Goal: Transaction & Acquisition: Book appointment/travel/reservation

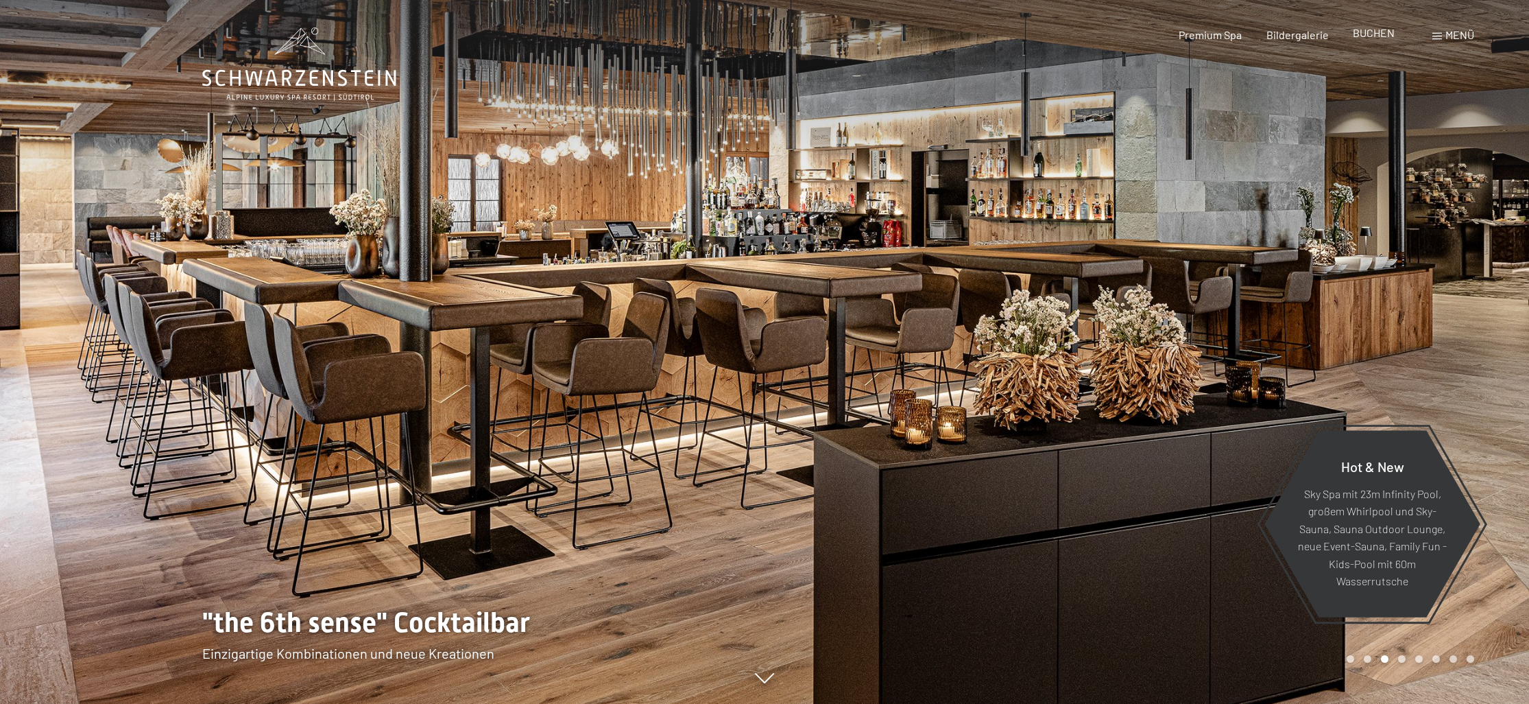
click at [1386, 36] on span "BUCHEN" at bounding box center [1374, 32] width 42 height 13
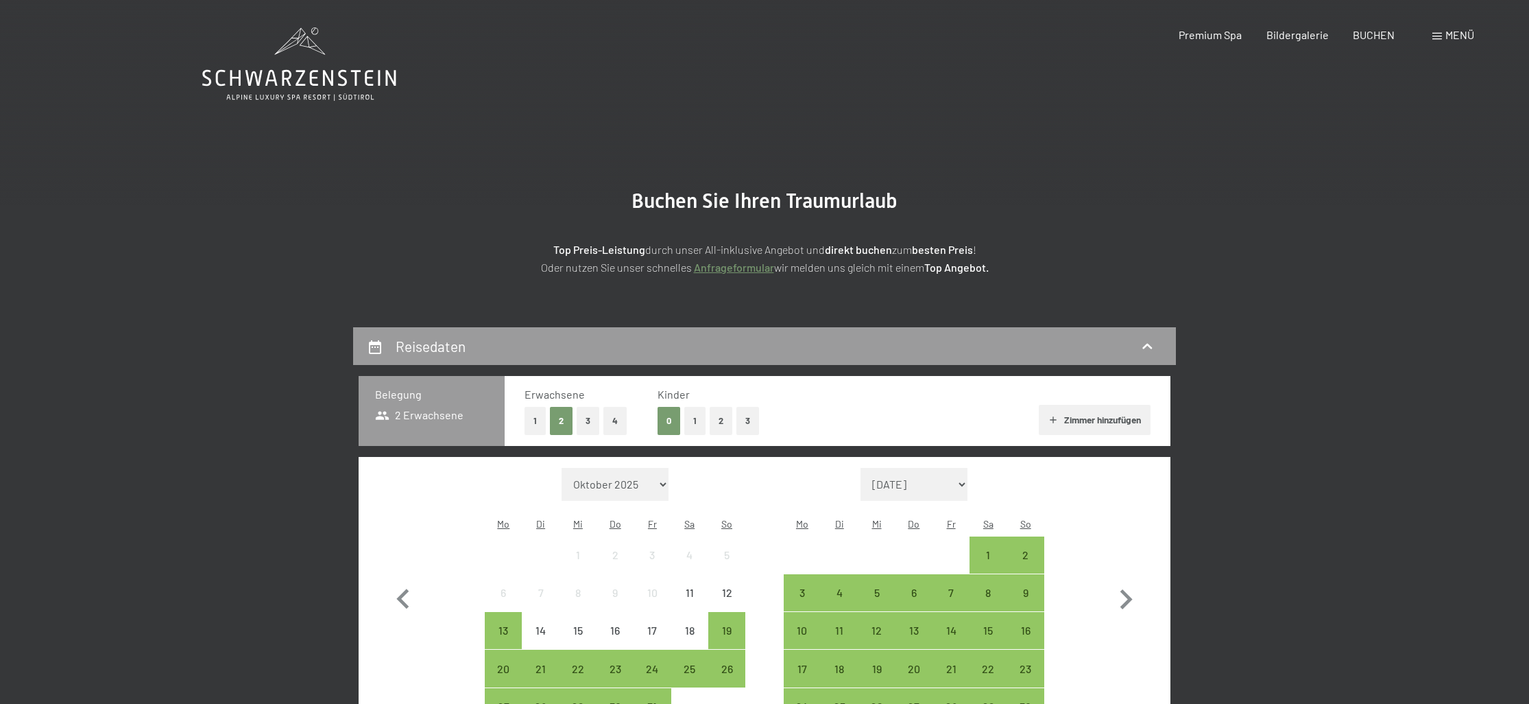
click at [716, 427] on button "2" at bounding box center [721, 421] width 23 height 28
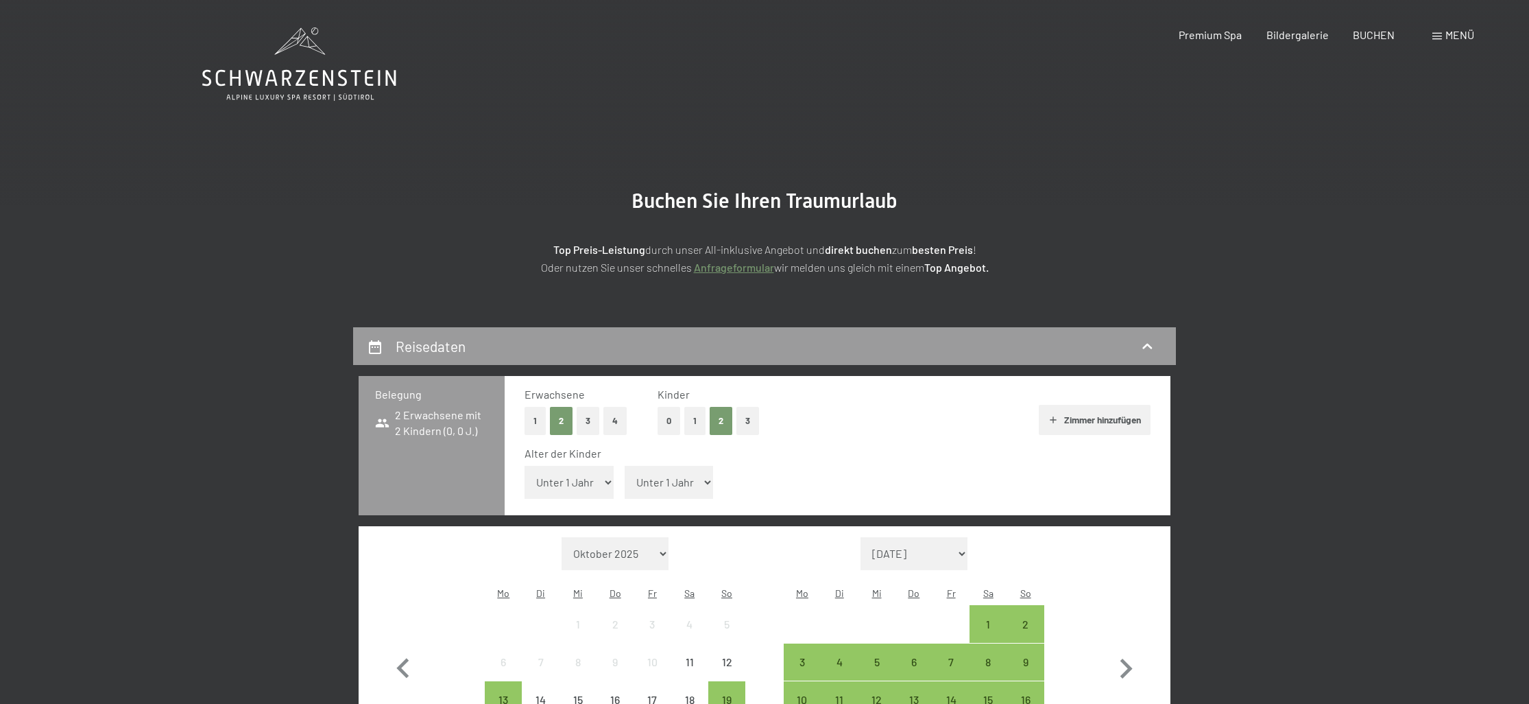
select select "8"
select select "13"
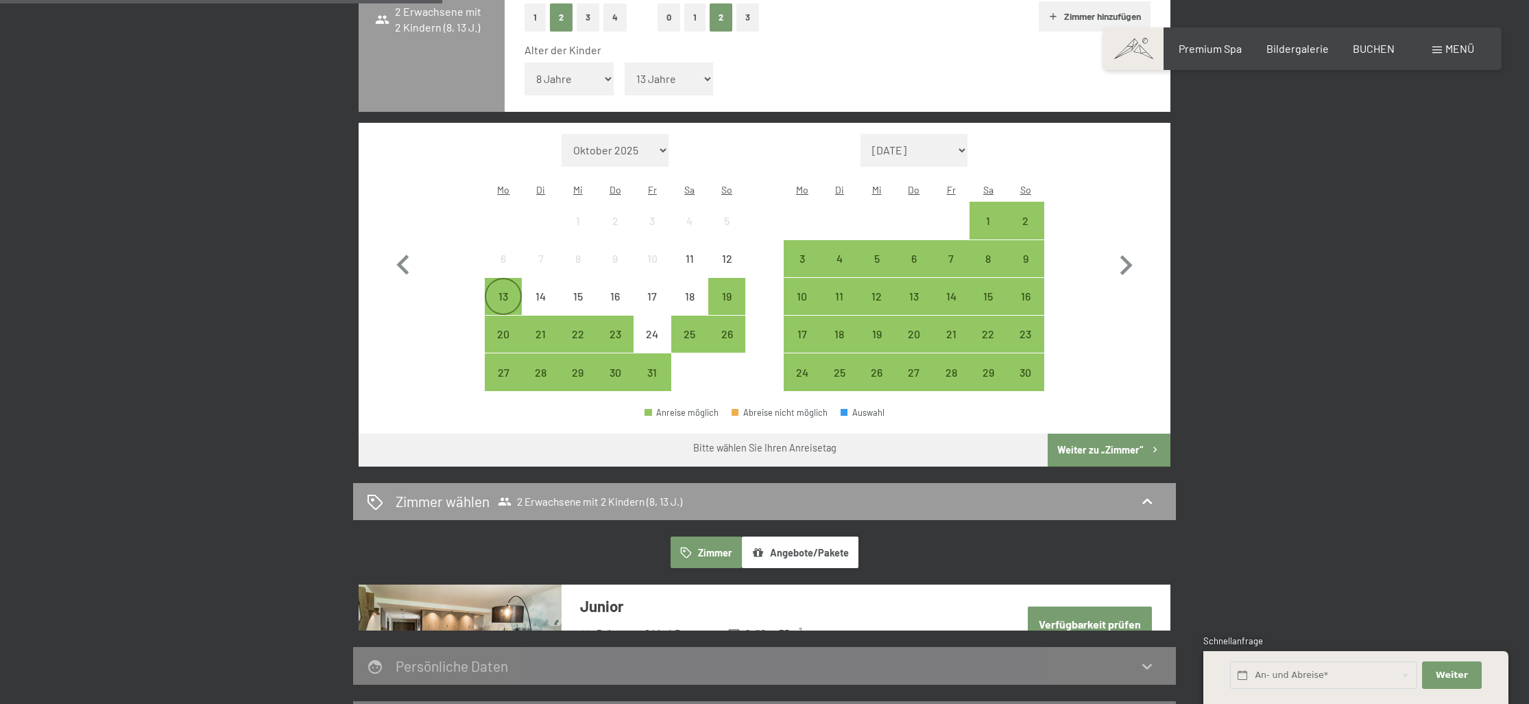
scroll to position [403, 0]
click at [507, 291] on div "13" at bounding box center [503, 308] width 34 height 34
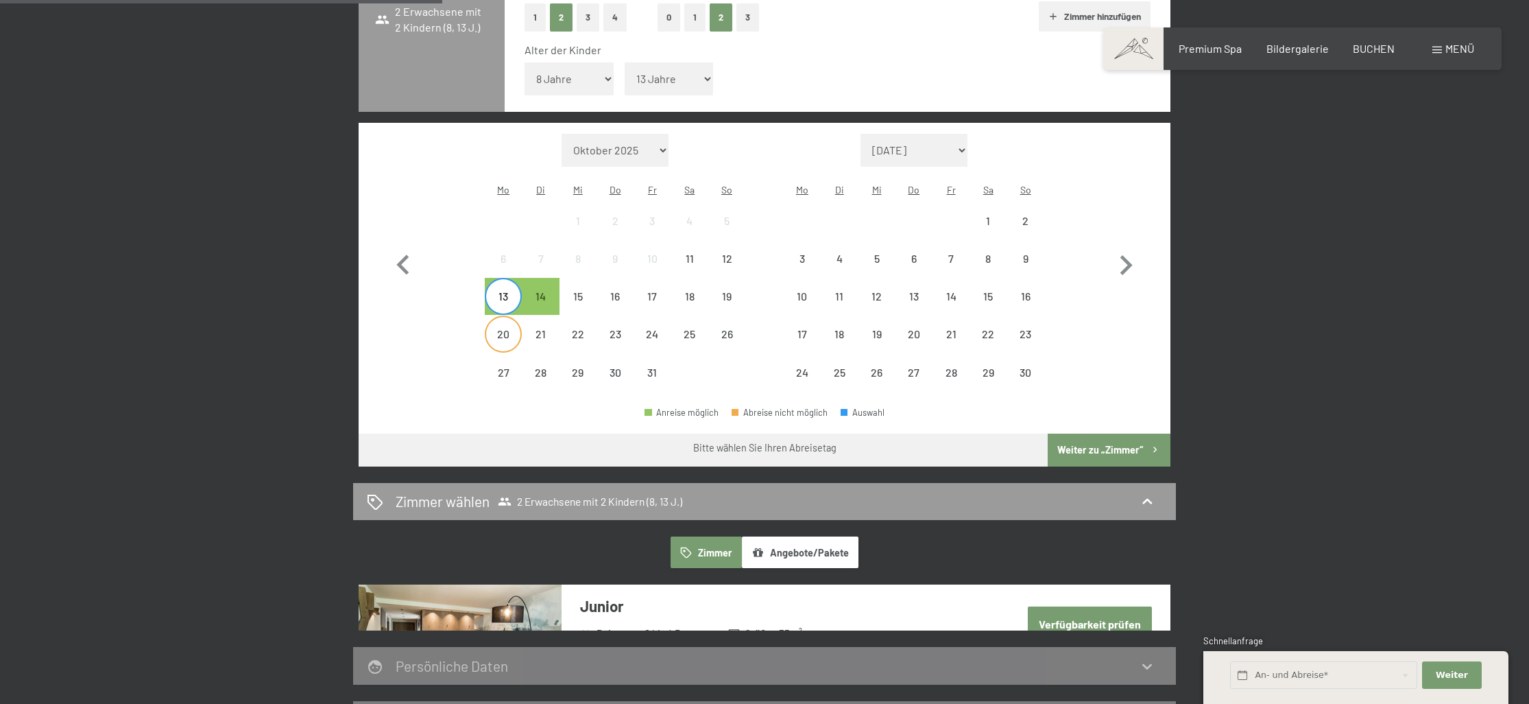
click at [503, 328] on div "20" at bounding box center [503, 345] width 34 height 34
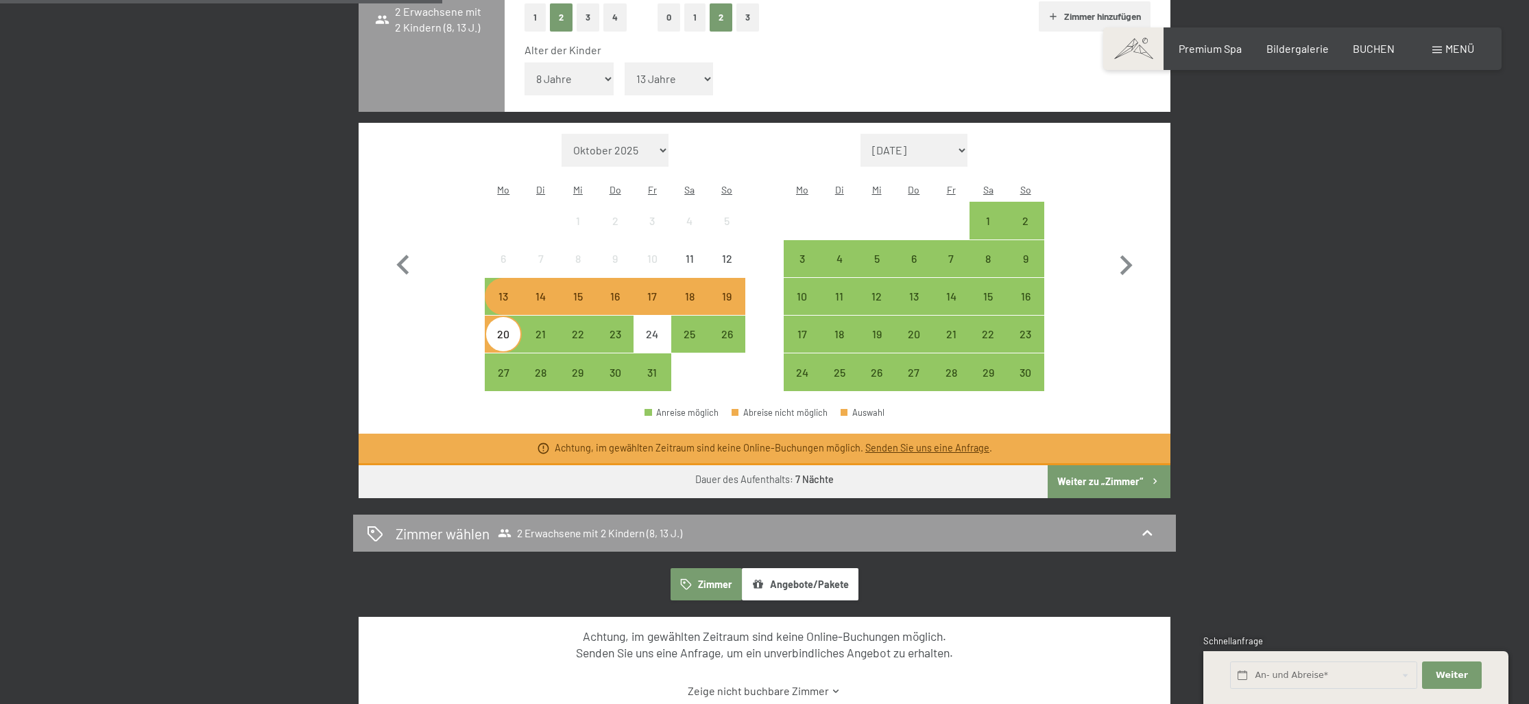
click at [504, 279] on div "13" at bounding box center [503, 296] width 34 height 34
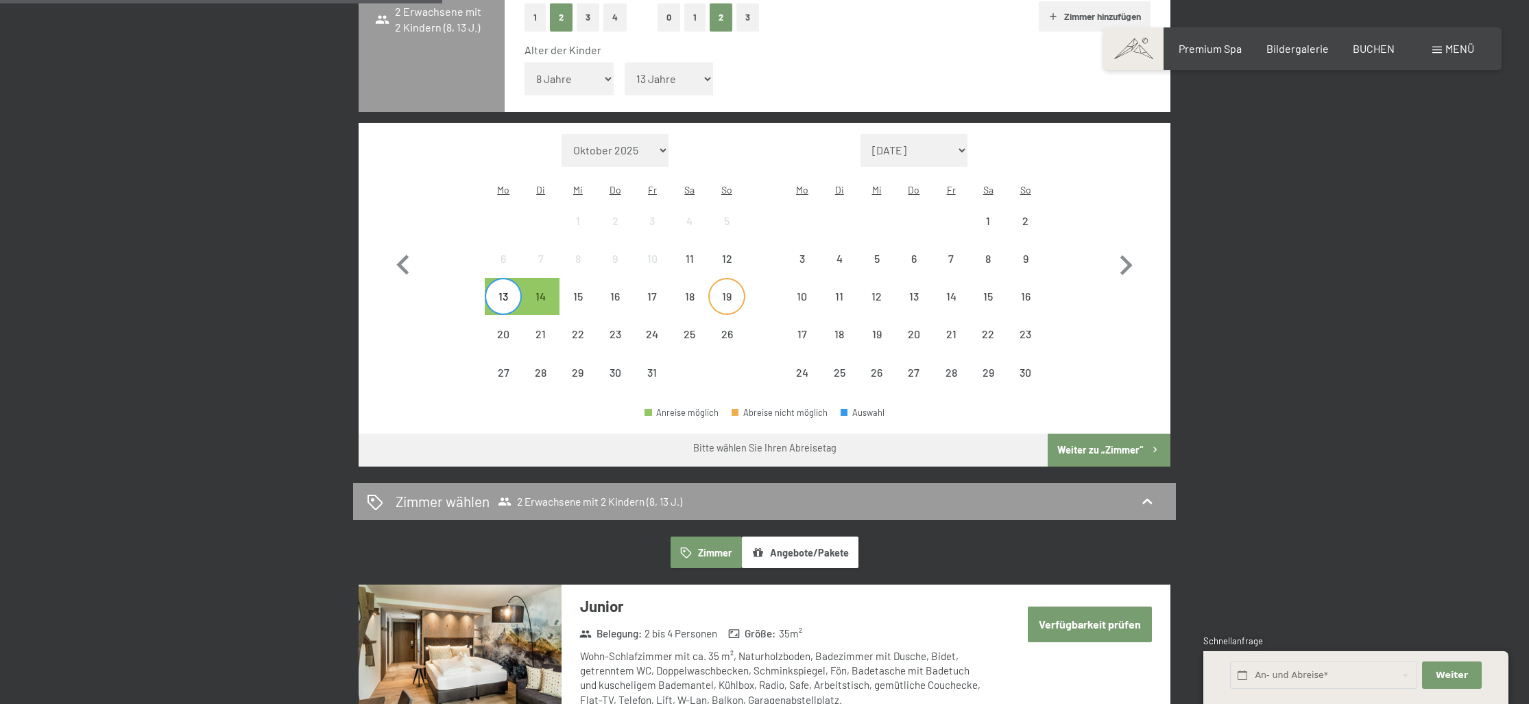
click at [728, 291] on div "19" at bounding box center [727, 308] width 34 height 34
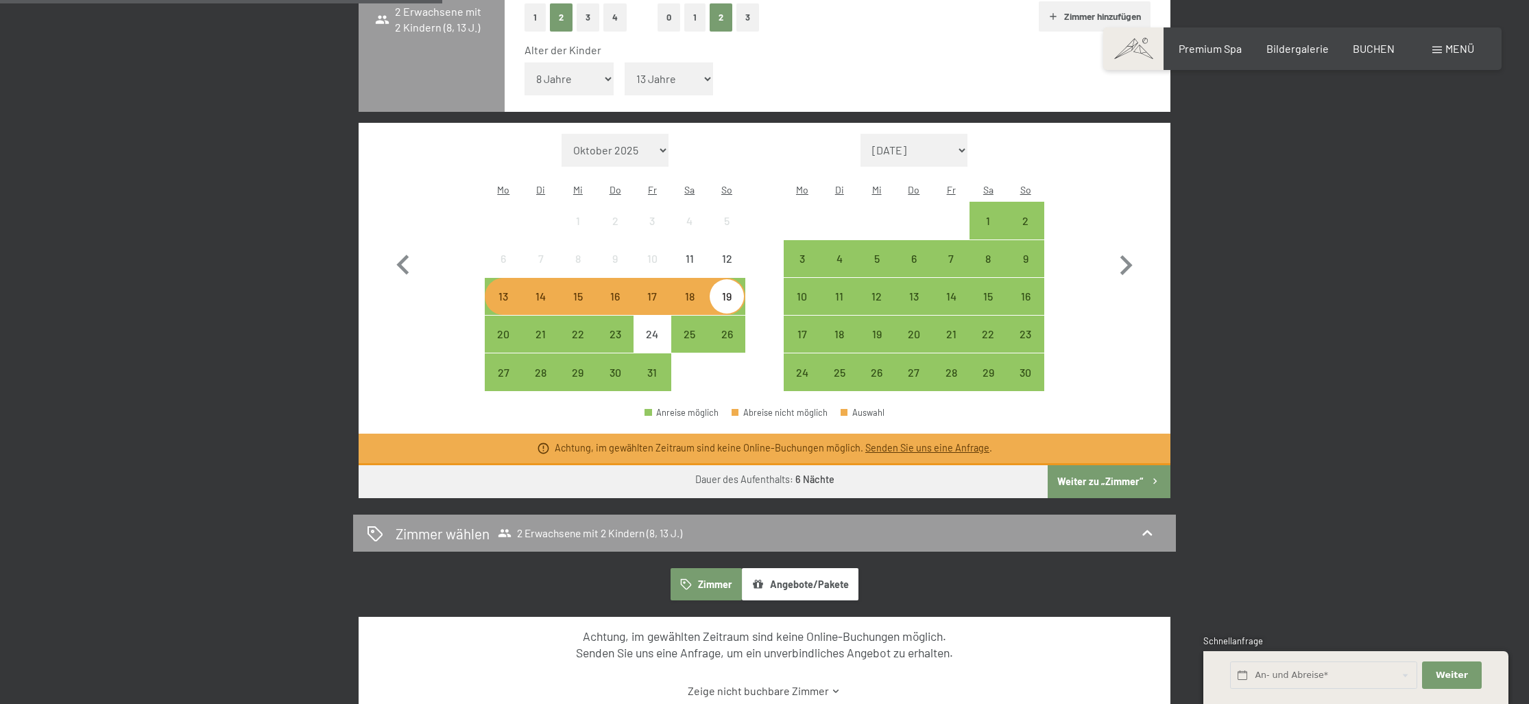
click at [728, 291] on div "19" at bounding box center [727, 308] width 34 height 34
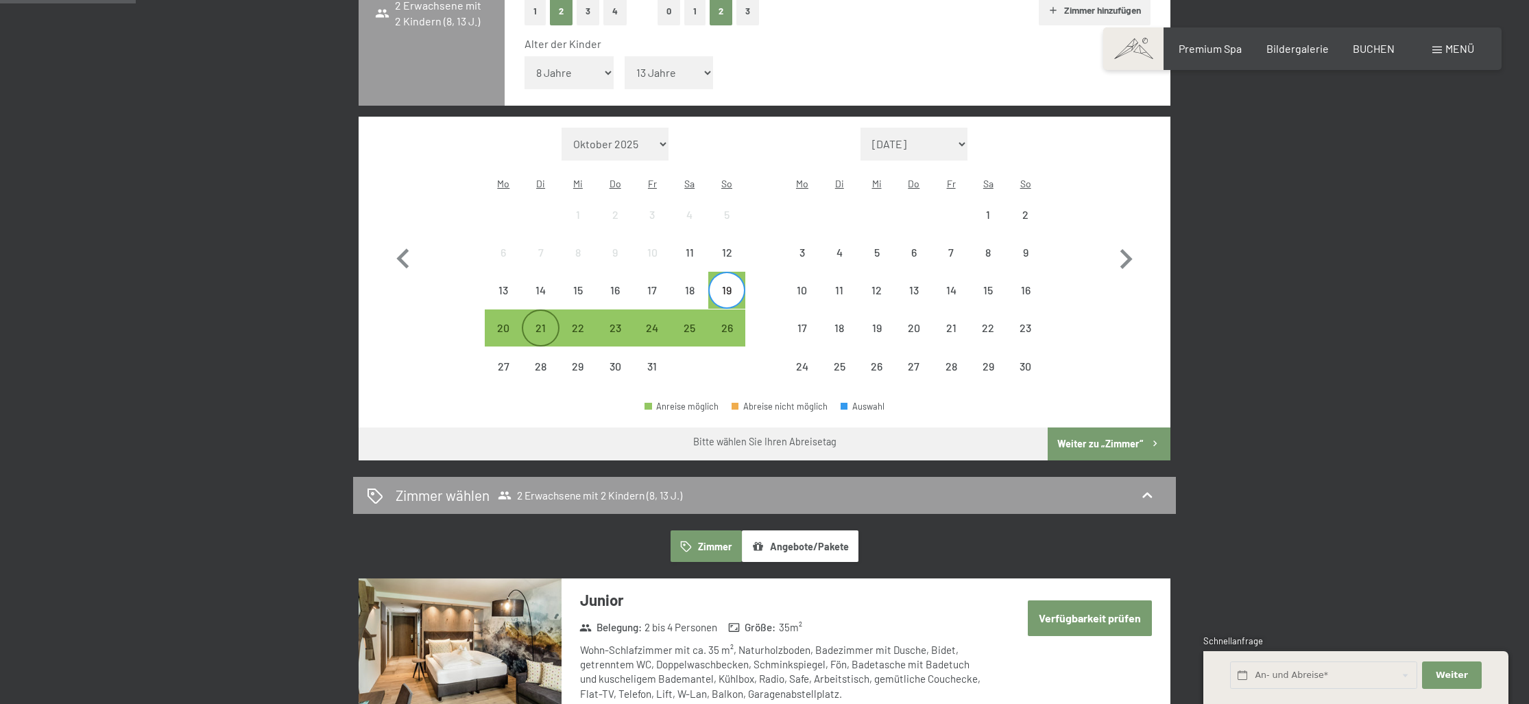
click at [539, 322] on div "21" at bounding box center [540, 339] width 34 height 34
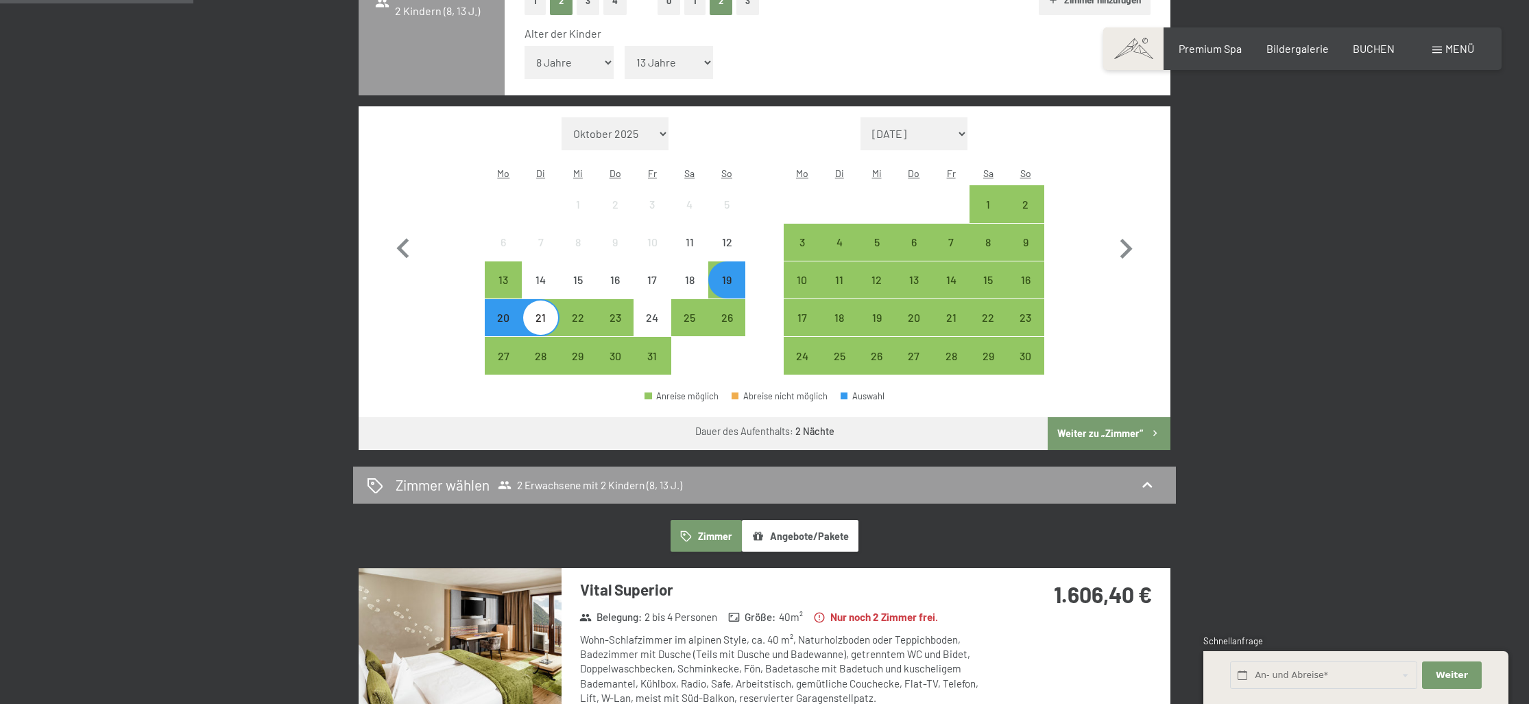
scroll to position [422, 0]
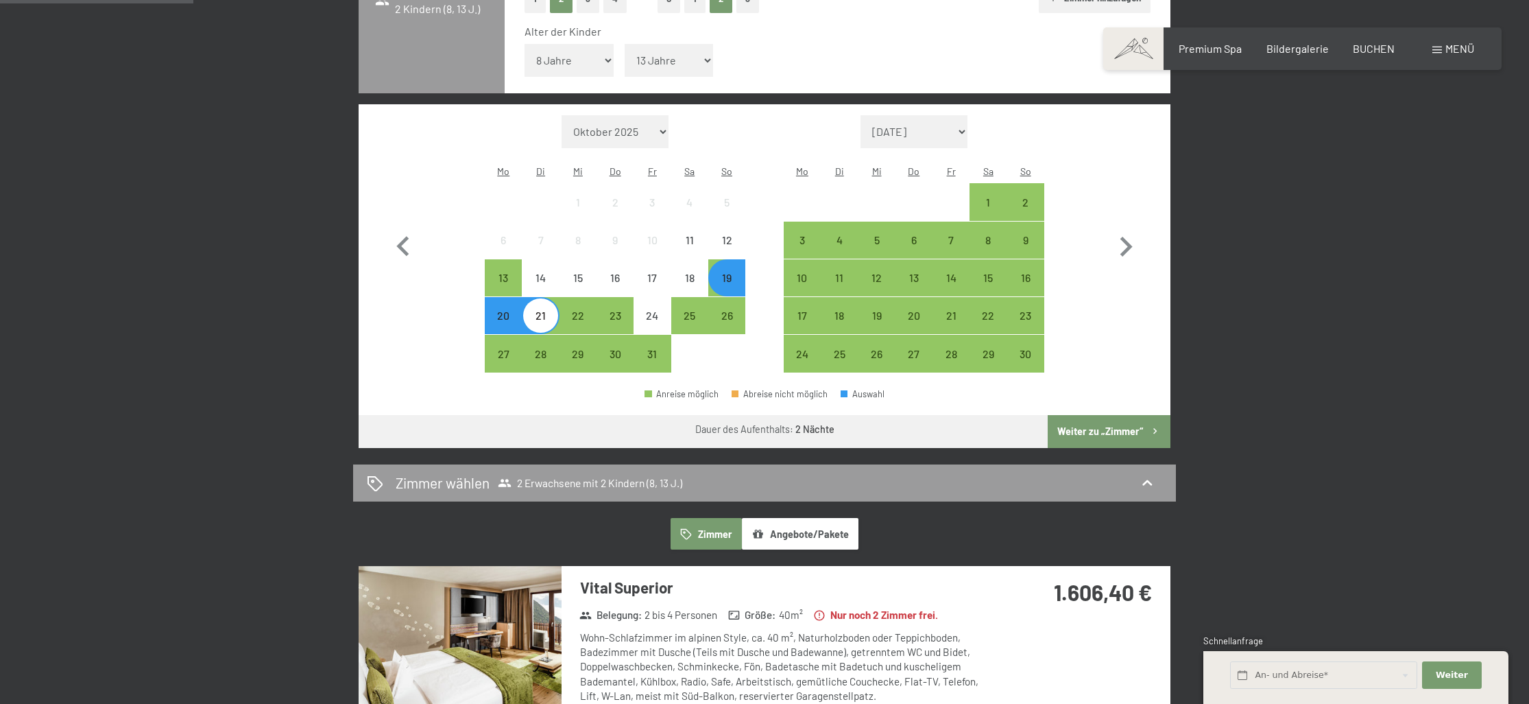
click at [1083, 415] on button "Weiter zu „Zimmer“" at bounding box center [1109, 431] width 123 height 33
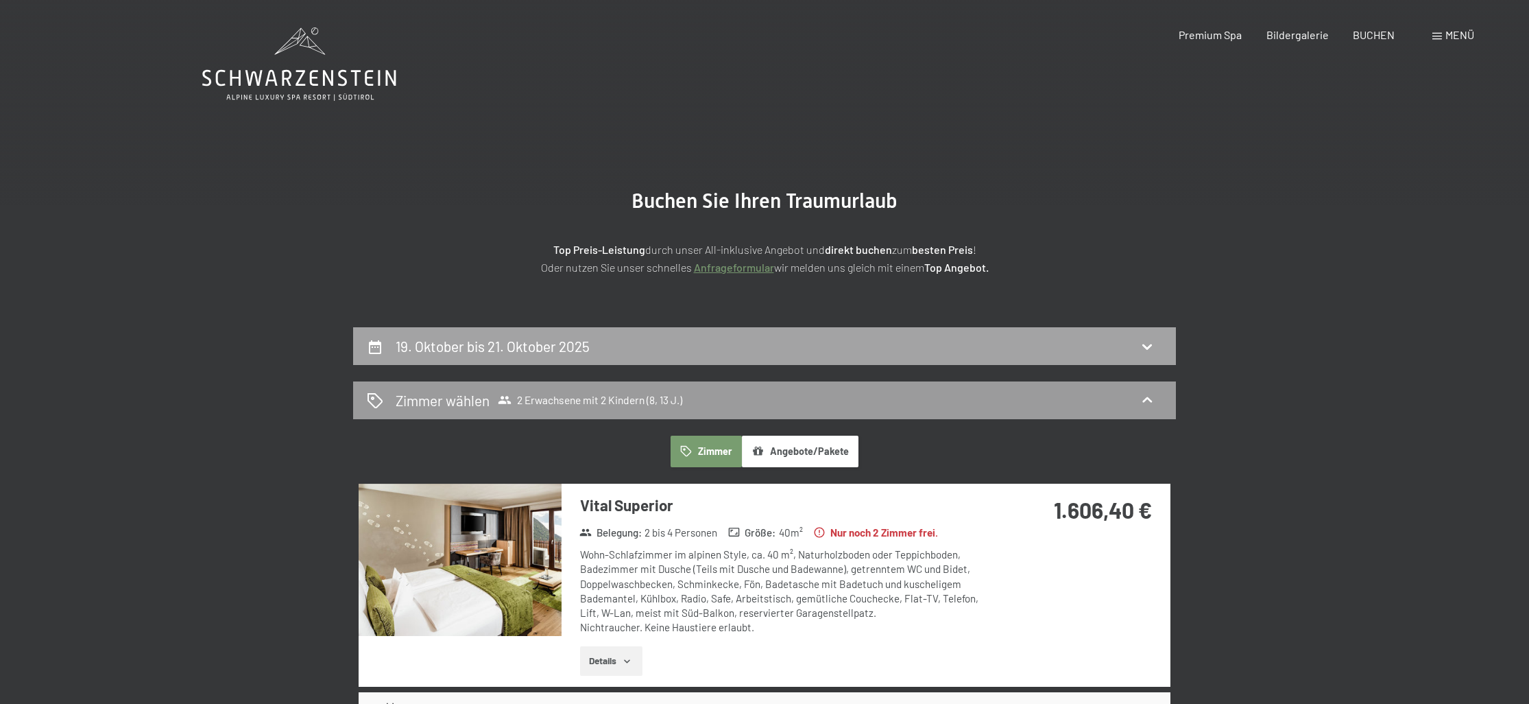
scroll to position [0, 0]
click at [566, 341] on h2 "19. Oktober bis 21. Oktober 2025" at bounding box center [493, 345] width 194 height 17
select select "8"
select select "13"
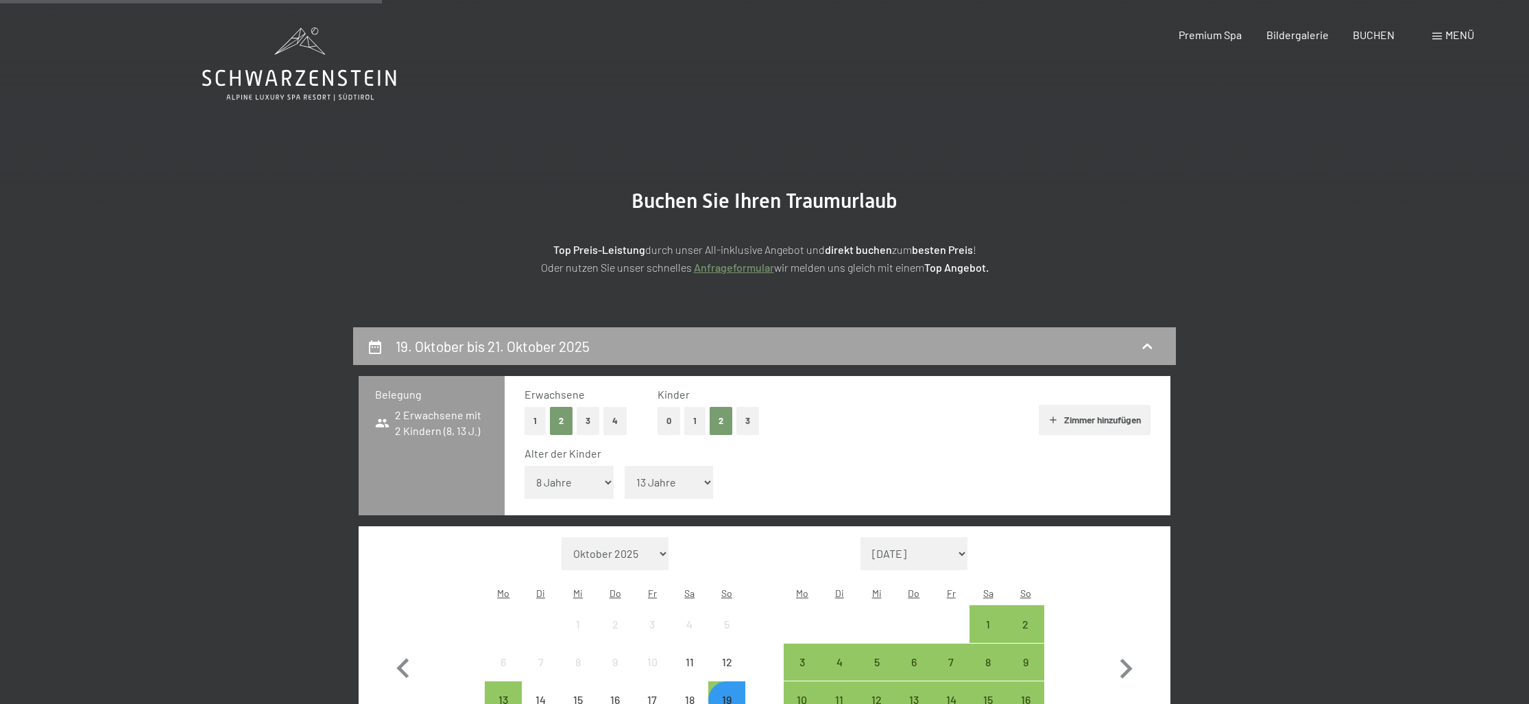
scroll to position [326, 0]
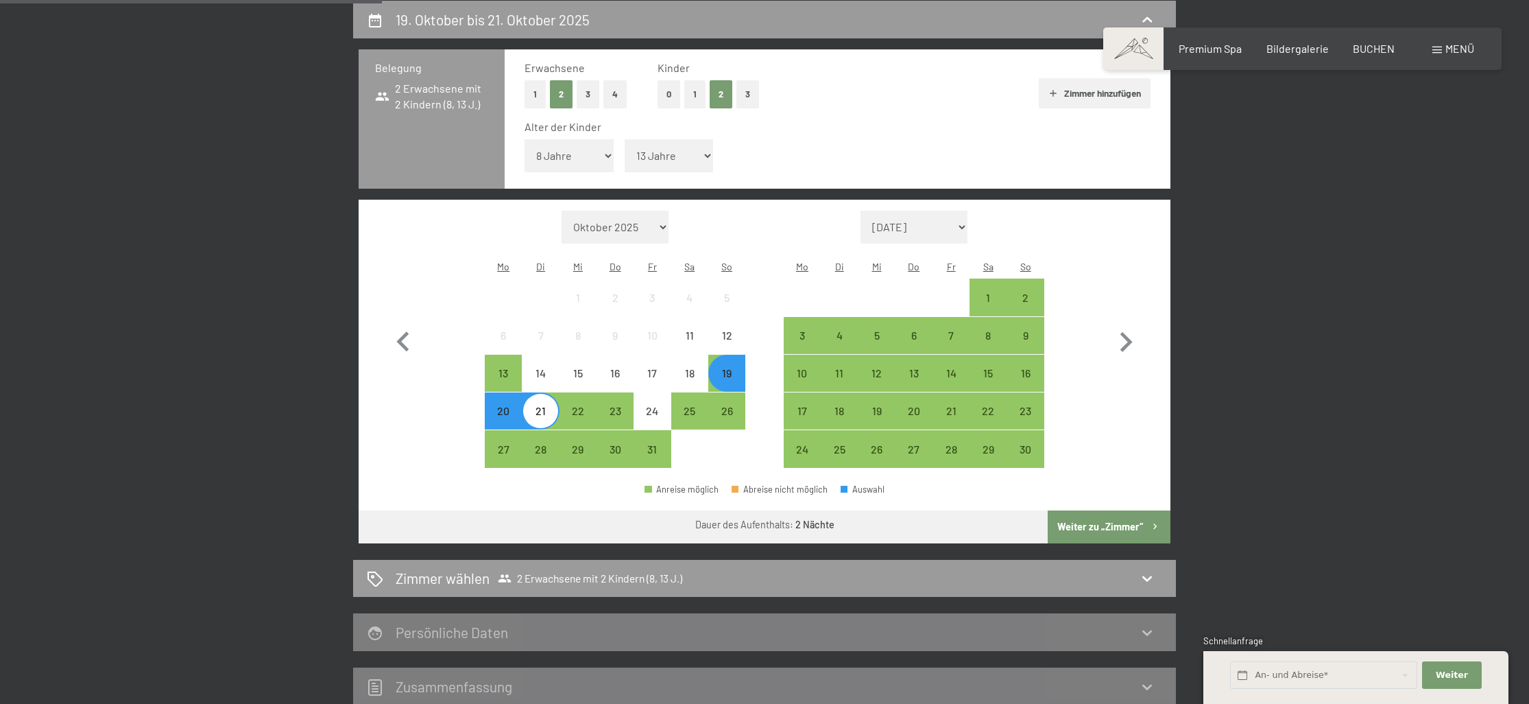
click at [1352, 178] on div "19. Oktober bis 21. Oktober 2025 Belegung 2 Erwachsene mit 2 Kindern (8, 13 J.)…" at bounding box center [764, 353] width 1529 height 704
click at [373, 331] on div "Monat/Jahr Oktober 2025 November 2025 Dezember 2025 Januar 2026 Februar 2026 Mä…" at bounding box center [765, 340] width 812 height 280
click at [495, 405] on div "20" at bounding box center [503, 422] width 34 height 34
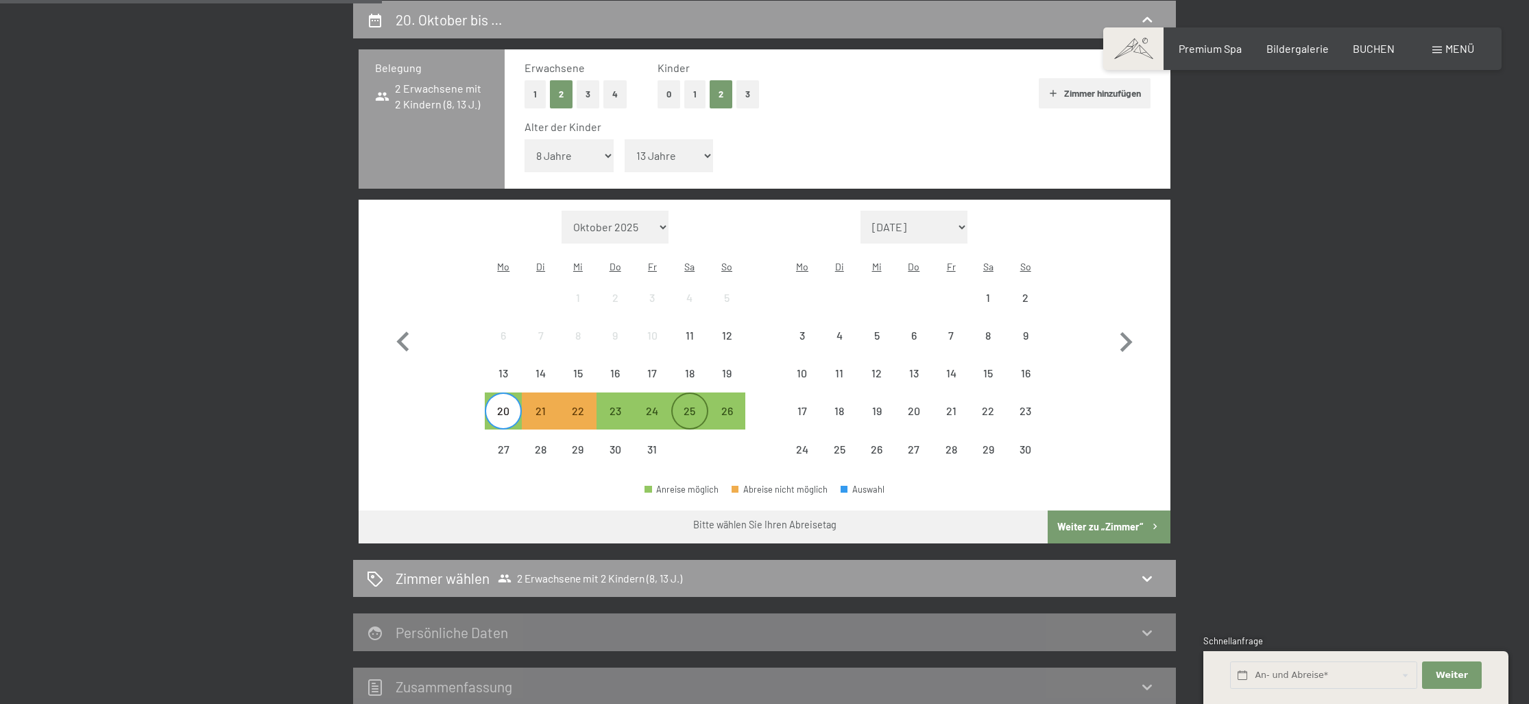
click at [694, 405] on div "25" at bounding box center [690, 422] width 34 height 34
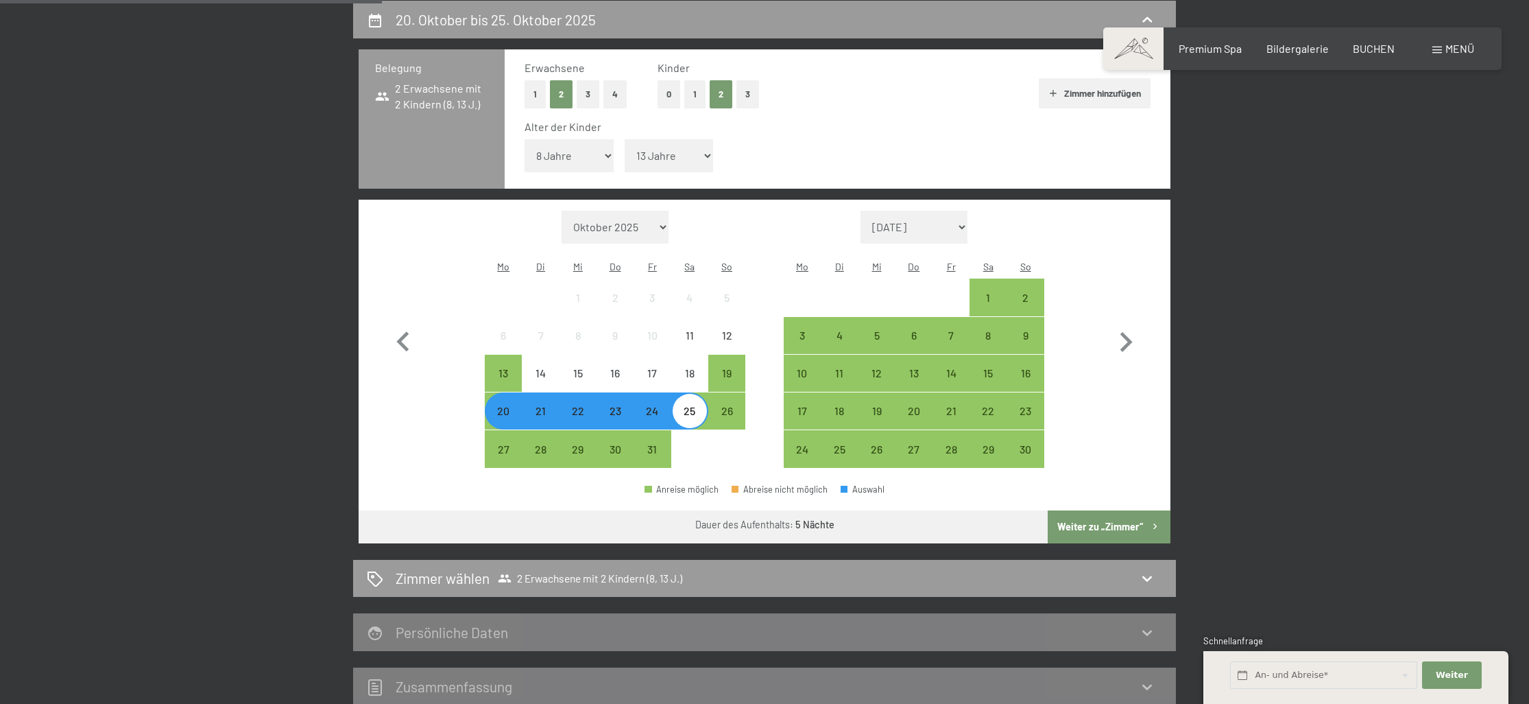
click at [1127, 510] on button "Weiter zu „Zimmer“" at bounding box center [1109, 526] width 123 height 33
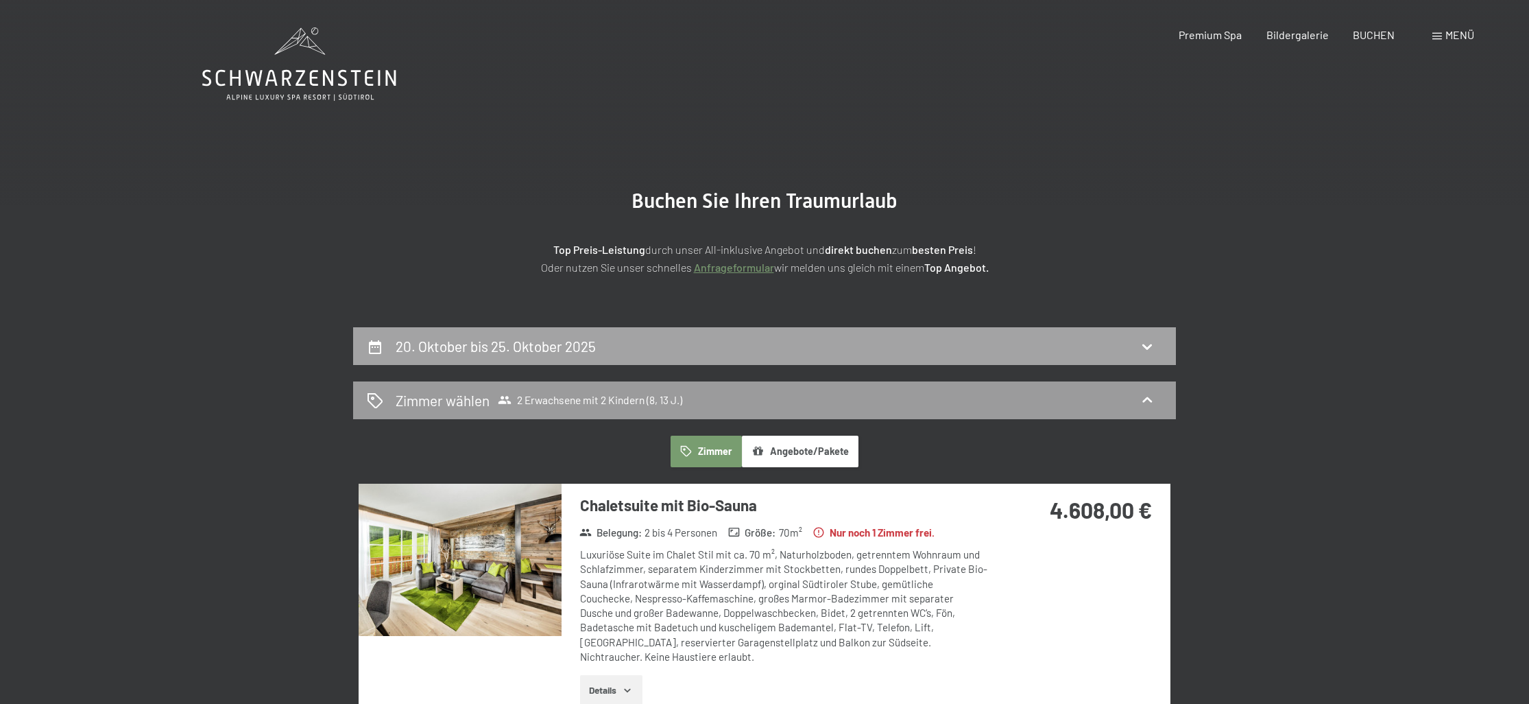
scroll to position [0, 0]
click at [519, 338] on h2 "20. Oktober bis 25. Oktober 2025" at bounding box center [496, 345] width 200 height 17
select select "8"
select select "13"
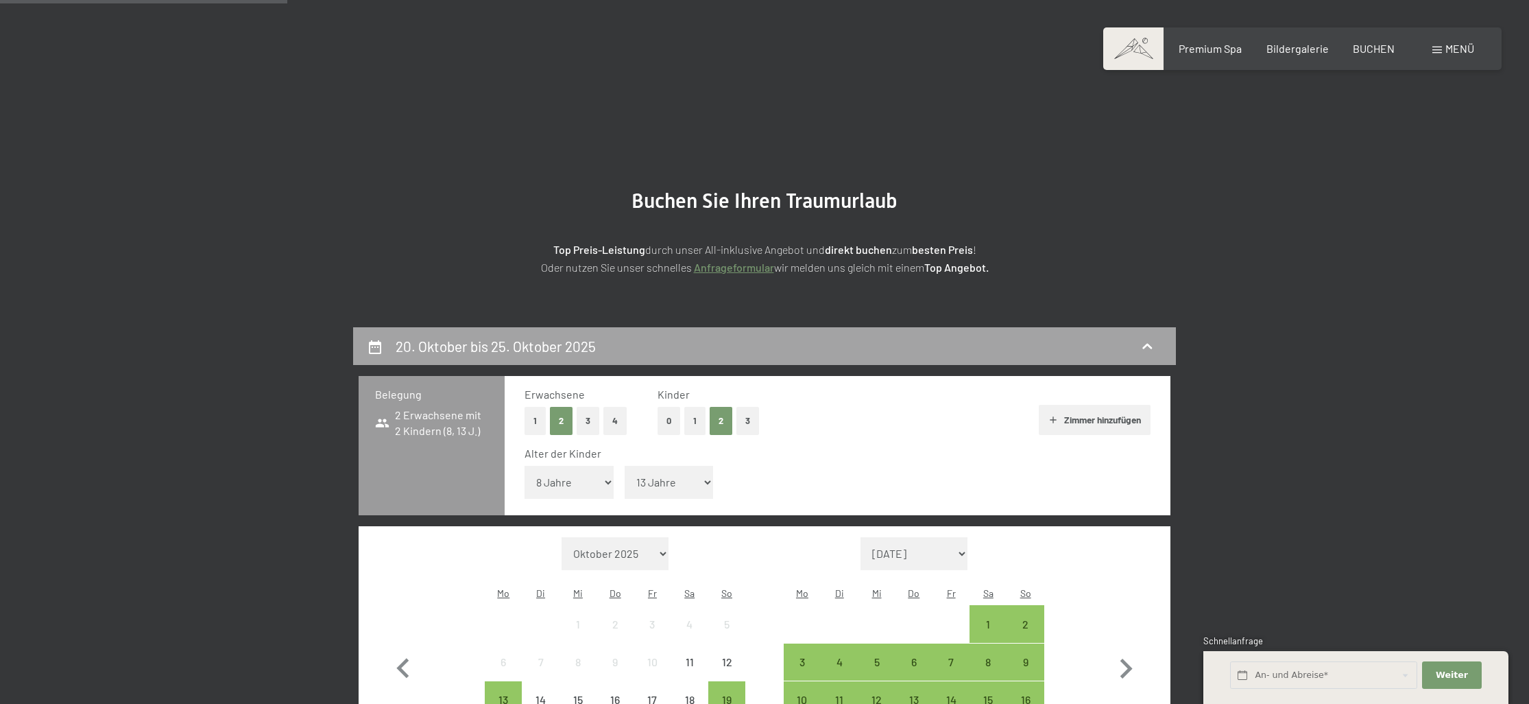
scroll to position [326, 0]
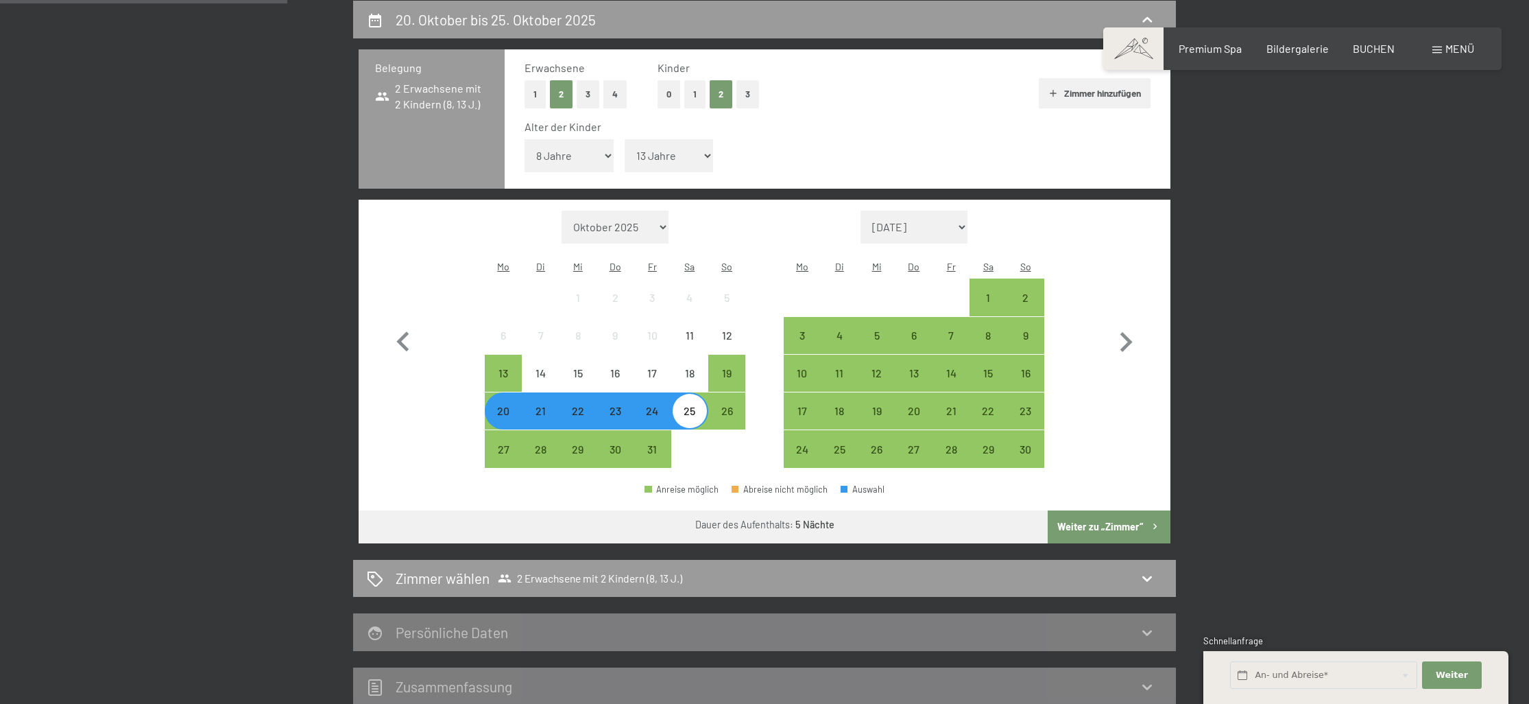
click at [526, 405] on div "21" at bounding box center [540, 422] width 34 height 34
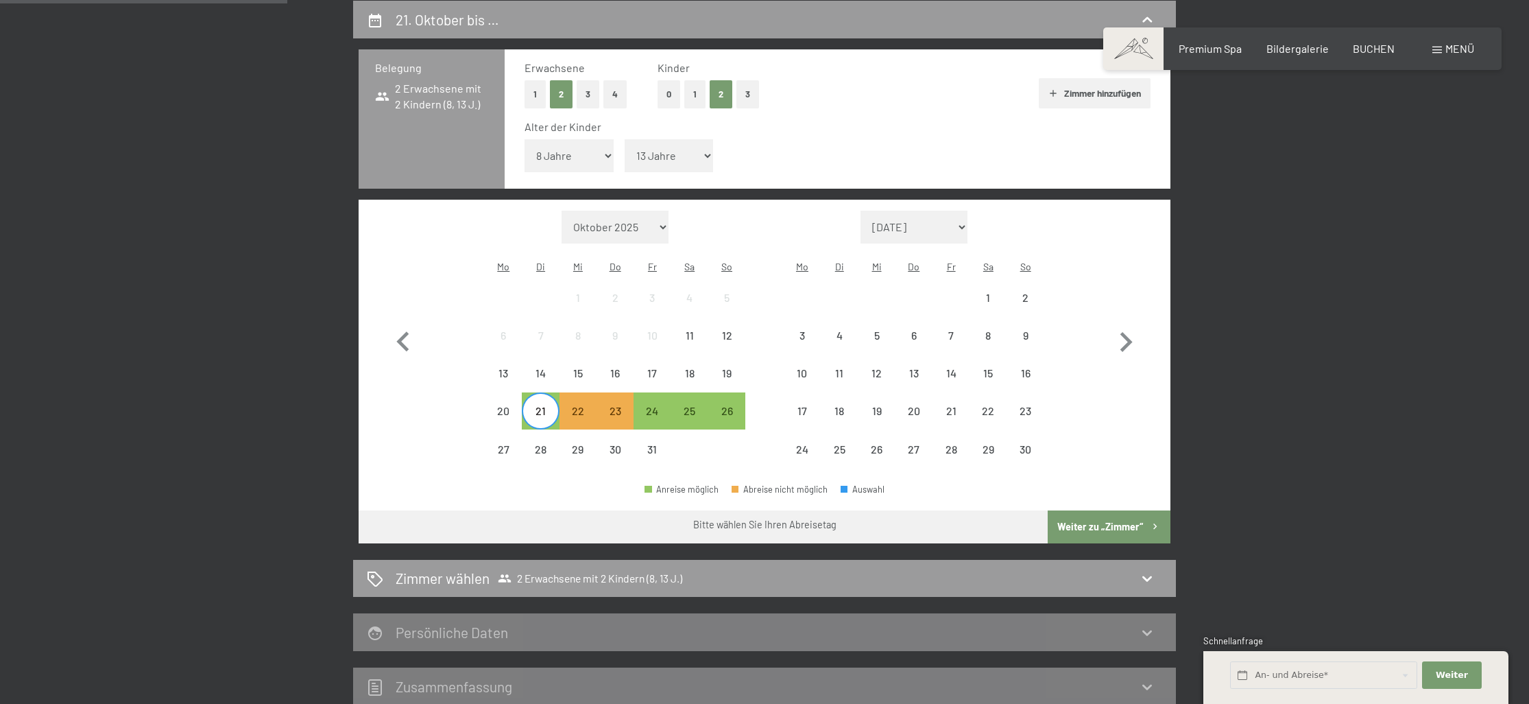
click at [521, 392] on div "20" at bounding box center [503, 410] width 37 height 37
click at [684, 394] on div "25" at bounding box center [690, 411] width 34 height 34
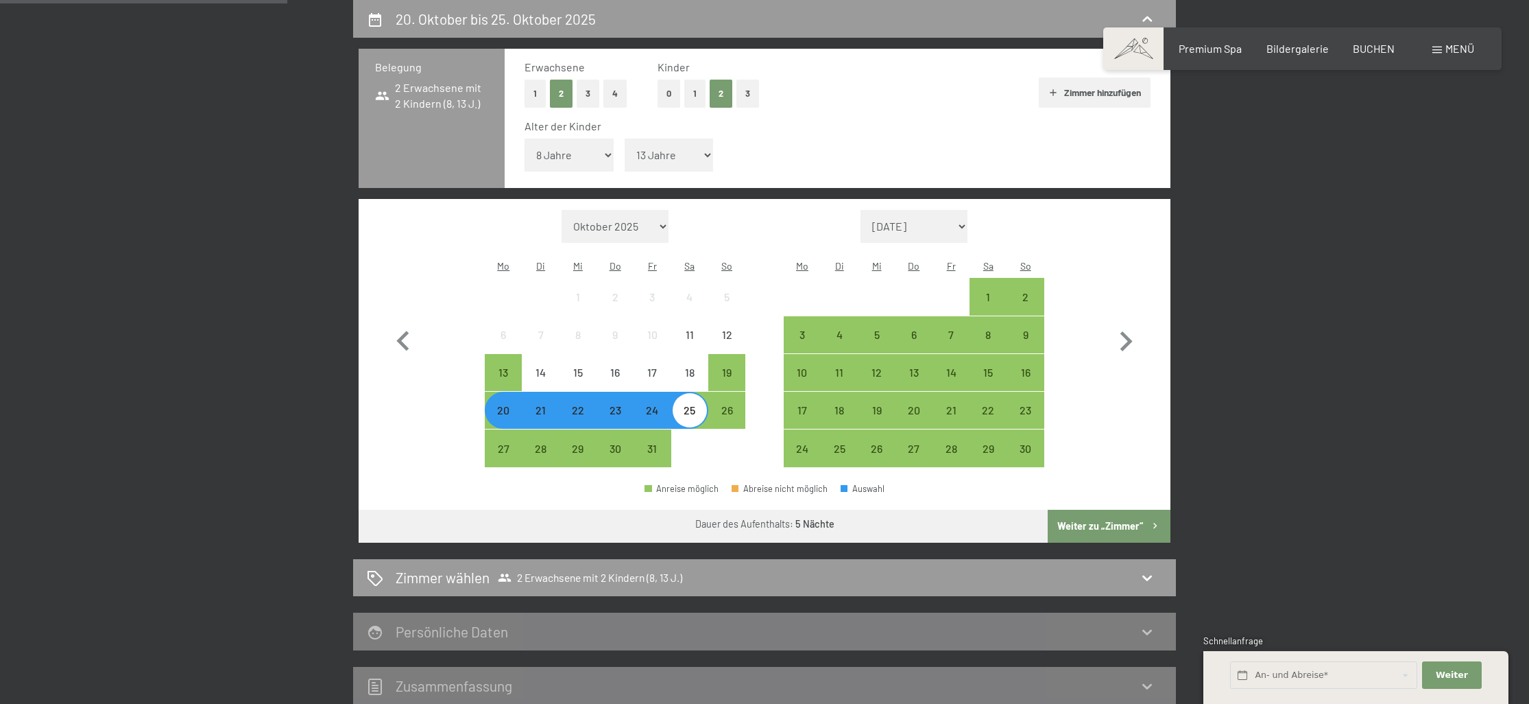
click at [1077, 509] on button "Weiter zu „Zimmer“" at bounding box center [1109, 525] width 123 height 33
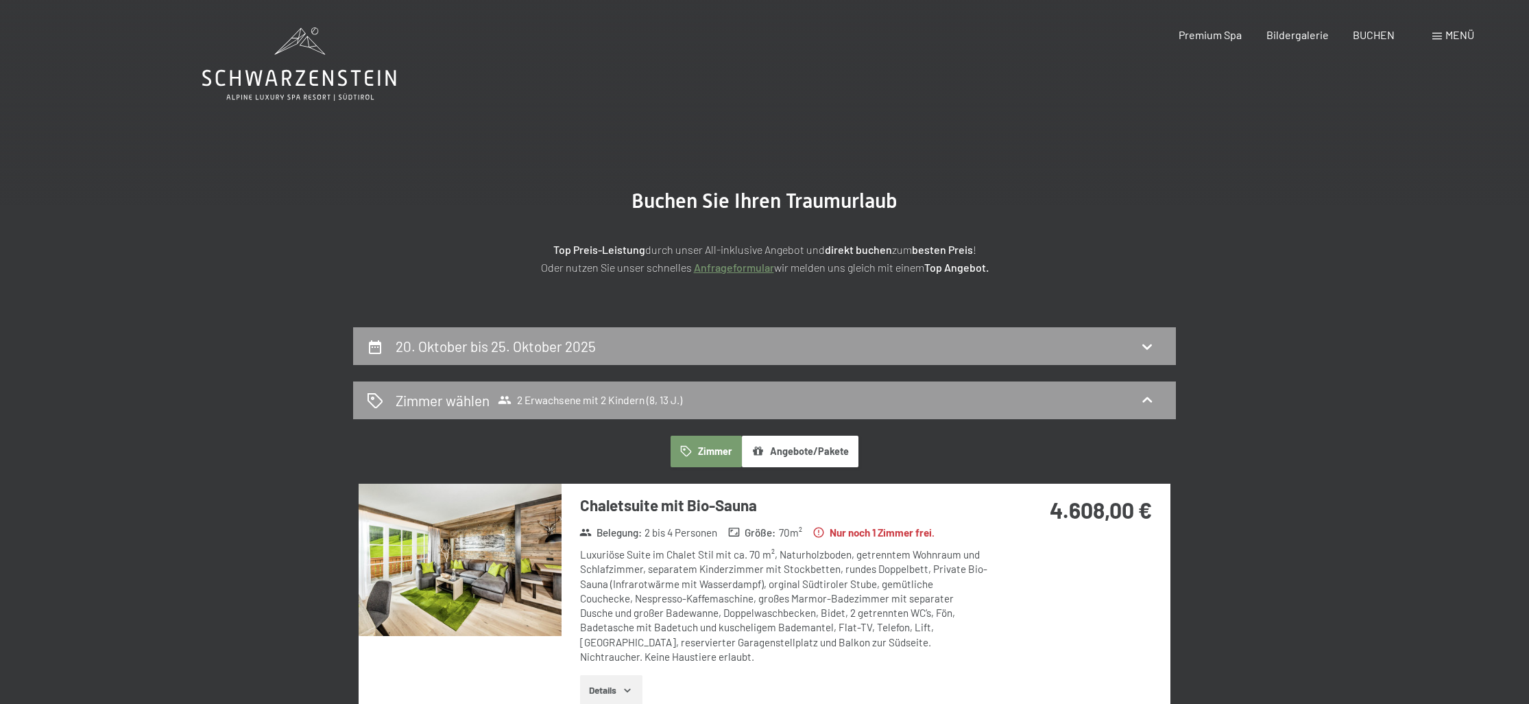
scroll to position [0, 0]
